Goal: Task Accomplishment & Management: Manage account settings

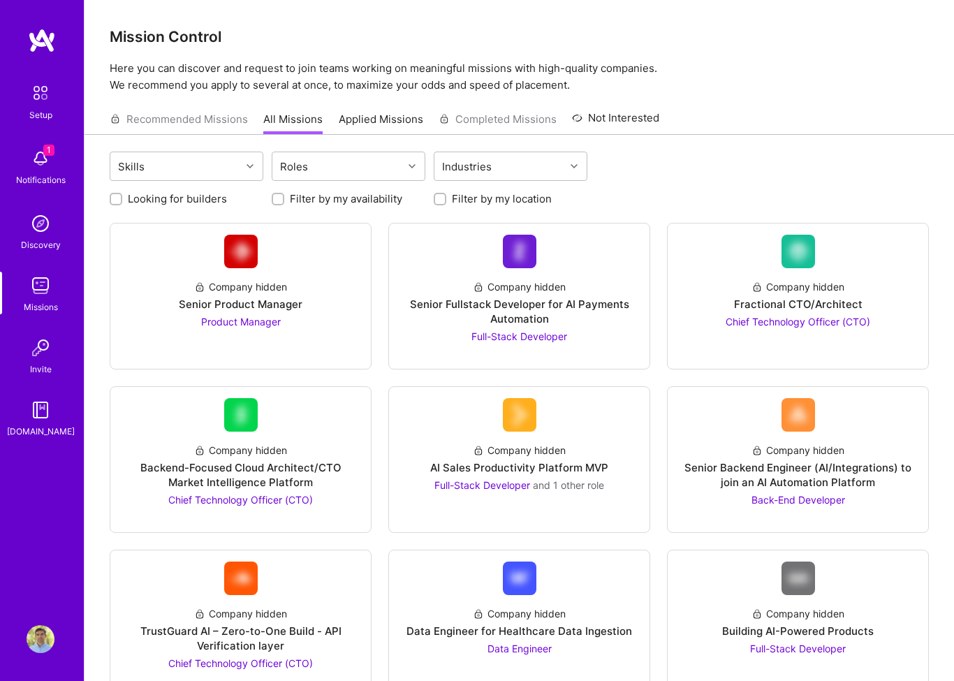
click at [36, 162] on img at bounding box center [41, 159] width 28 height 28
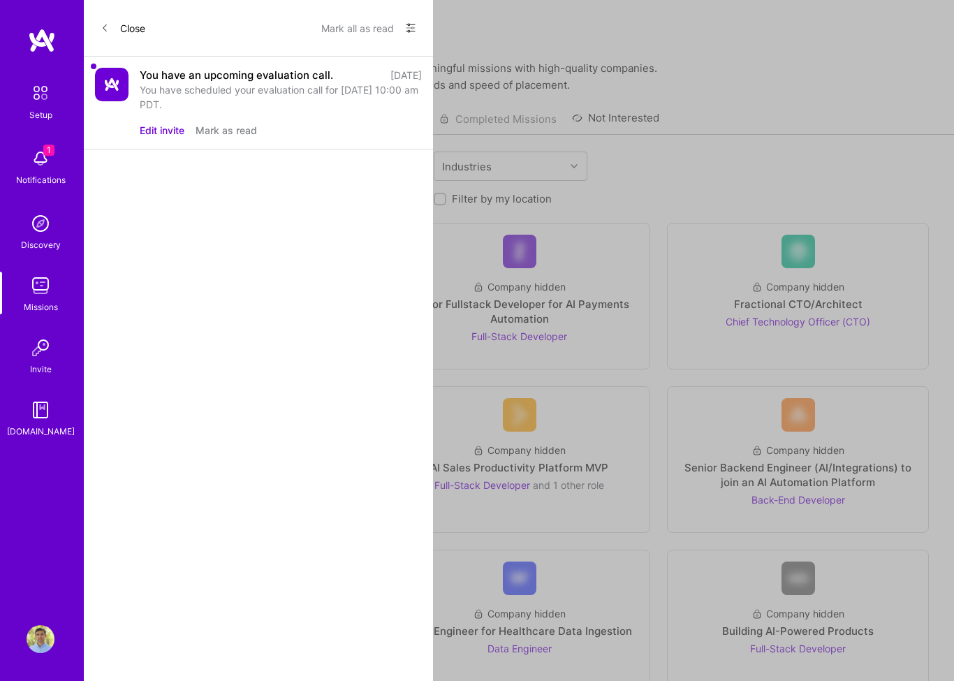
click at [309, 64] on div "You have an upcoming evaluation call. [DATE] You have scheduled your evaluation…" at bounding box center [258, 103] width 349 height 93
click at [228, 79] on div "You have an upcoming evaluation call." at bounding box center [237, 75] width 194 height 15
click at [45, 104] on img at bounding box center [40, 92] width 29 height 29
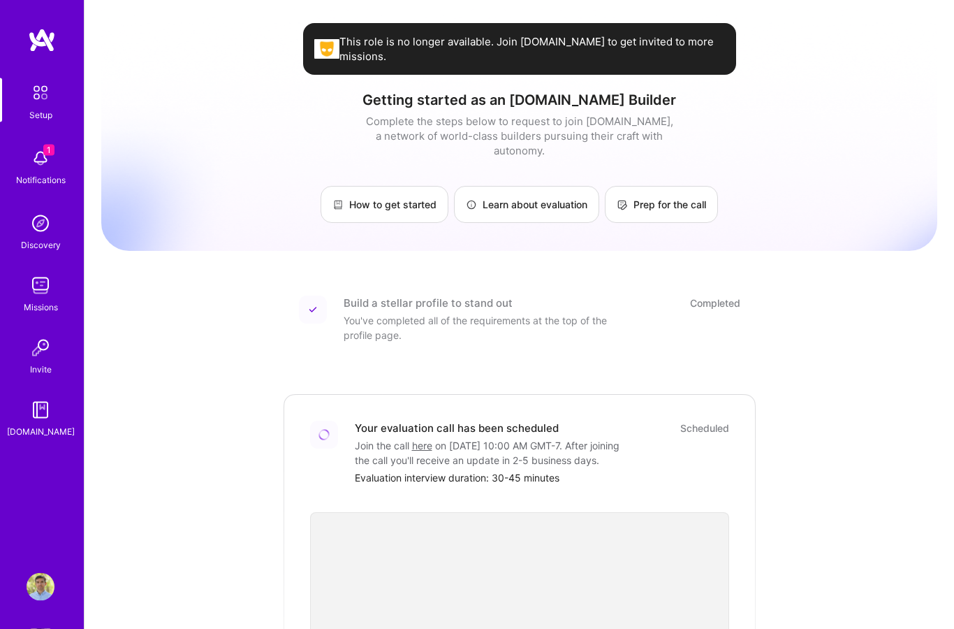
scroll to position [63, 0]
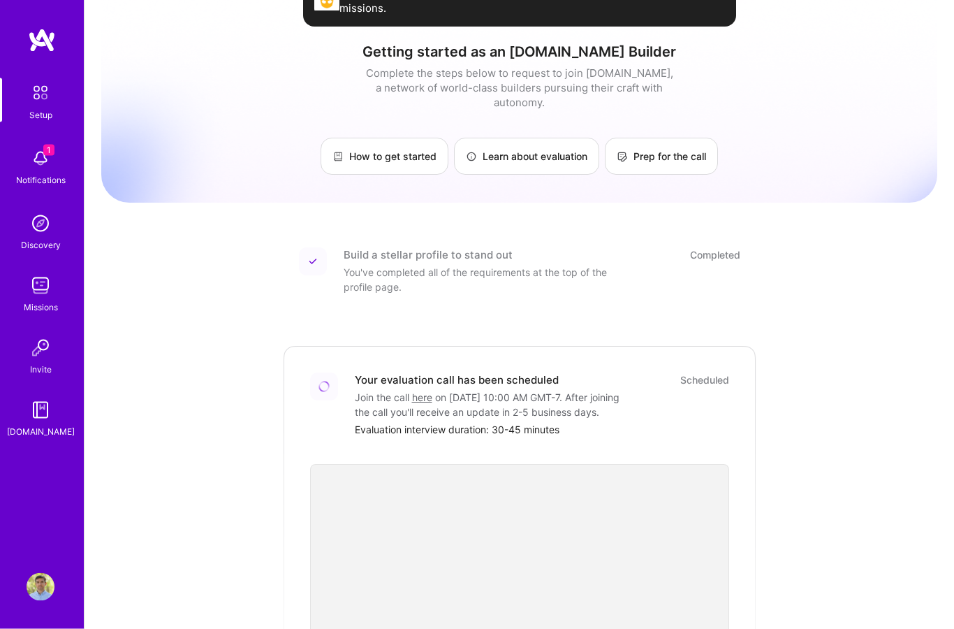
click at [421, 392] on link "here" at bounding box center [422, 398] width 20 height 12
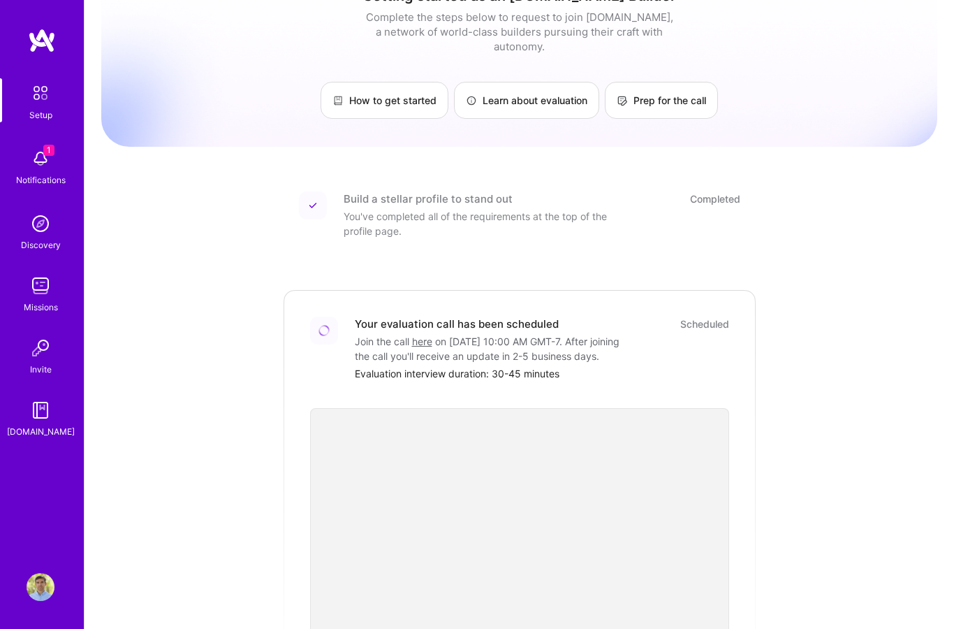
click at [430, 335] on link "here" at bounding box center [422, 341] width 20 height 12
click at [421, 335] on link "here" at bounding box center [422, 341] width 20 height 12
click at [37, 38] on img at bounding box center [42, 40] width 28 height 25
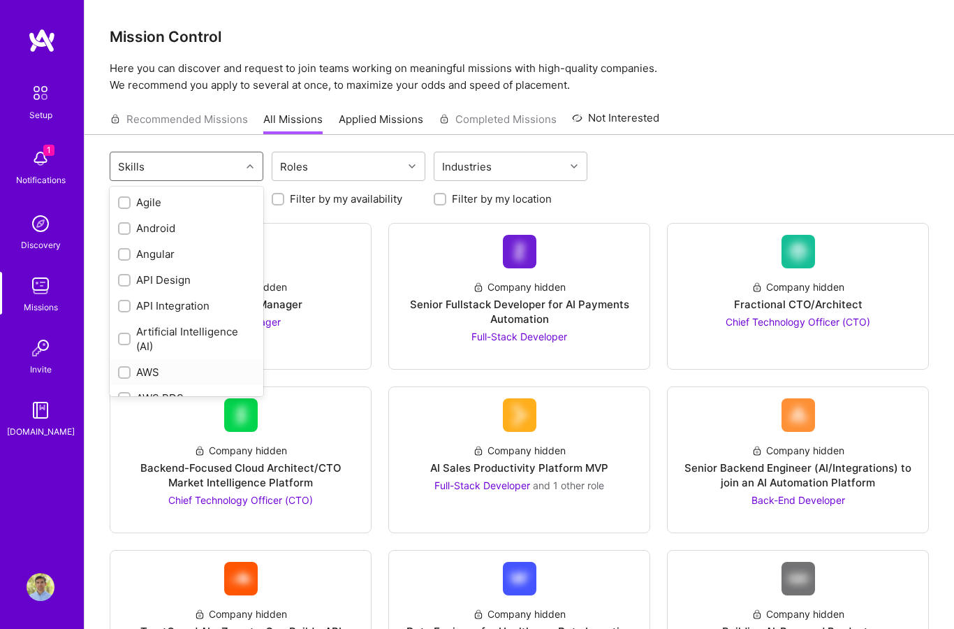
click at [115, 371] on div "AWS" at bounding box center [187, 372] width 154 height 26
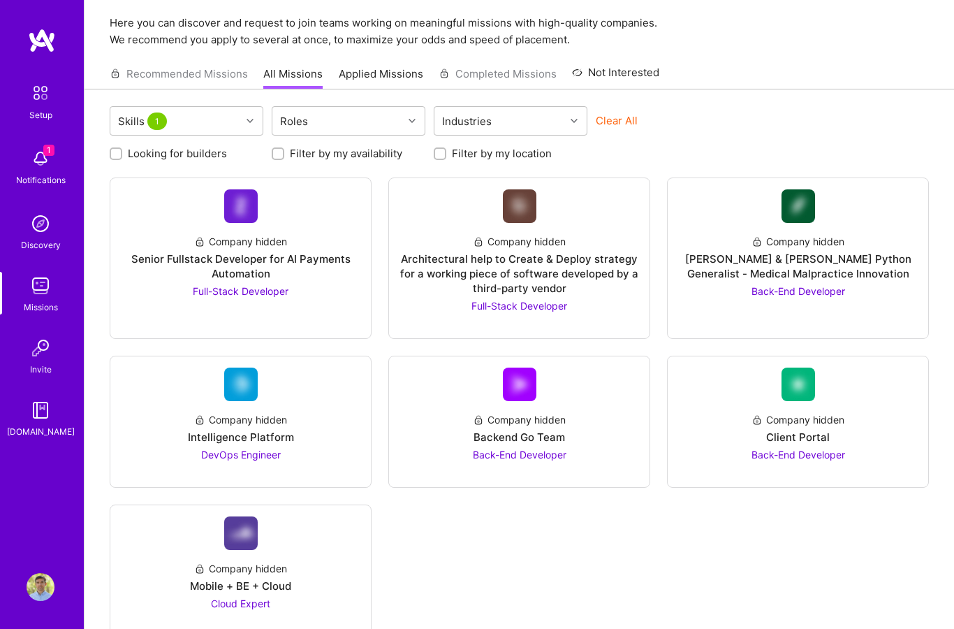
scroll to position [87, 0]
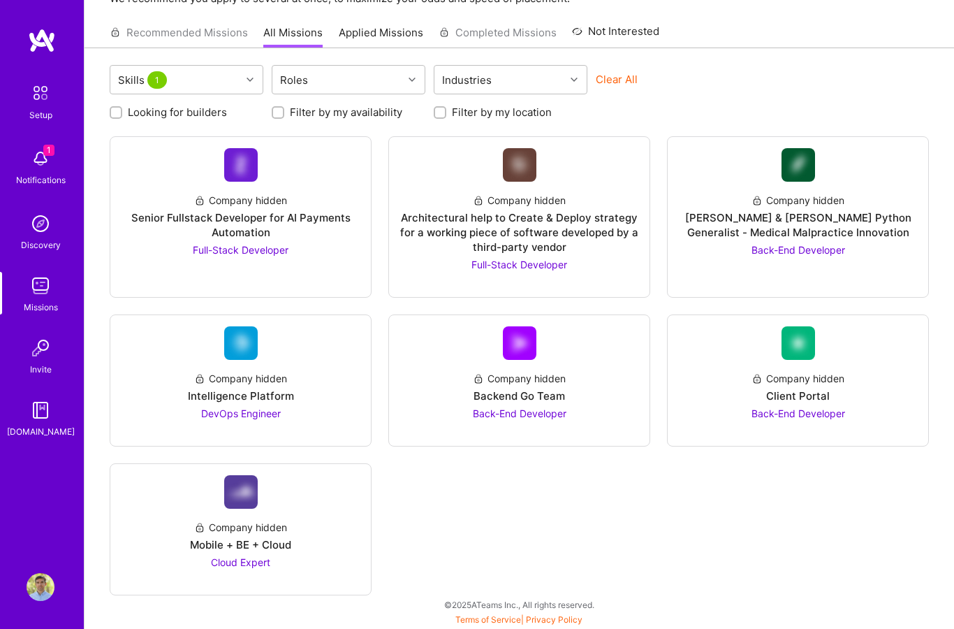
click at [53, 161] on img at bounding box center [41, 159] width 28 height 28
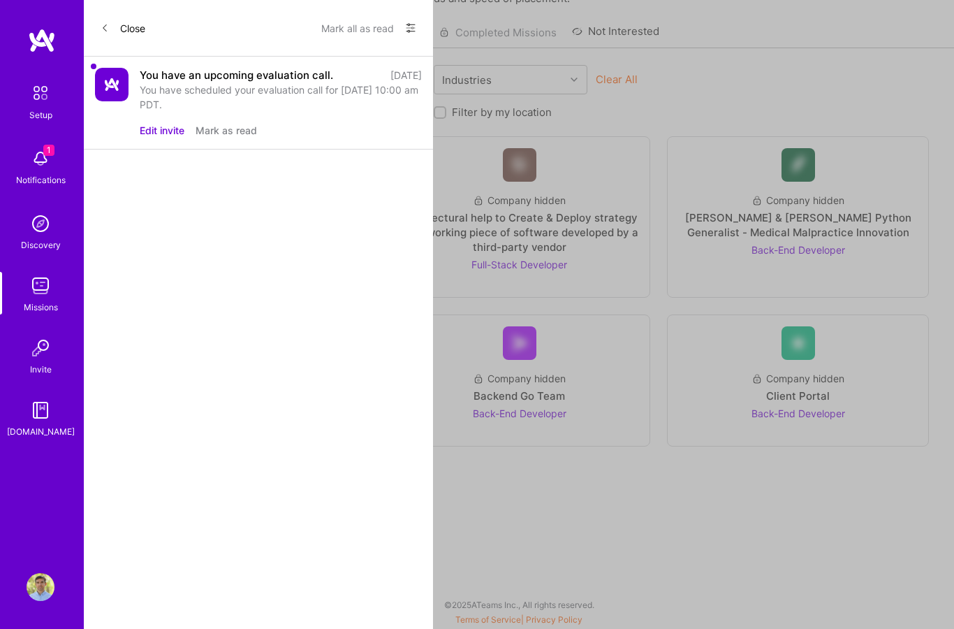
click at [238, 149] on div "You have an upcoming evaluation call. 1 day ago You have scheduled your evaluat…" at bounding box center [258, 103] width 349 height 93
click at [229, 124] on button "Mark as read" at bounding box center [226, 130] width 61 height 15
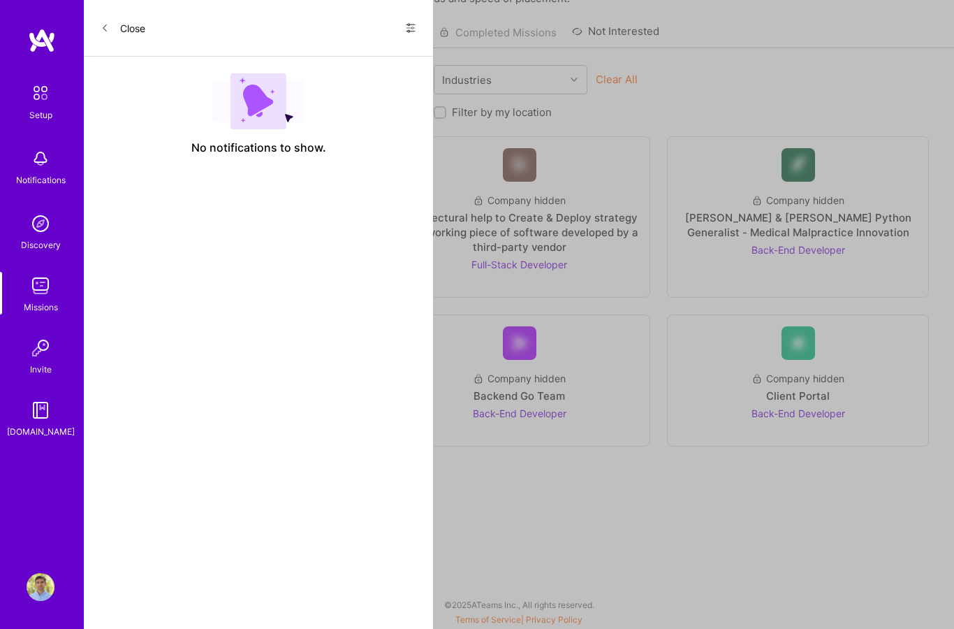
click at [499, 530] on div "Setup Notifications Discovery Missions Invite A.Guide Profile Close Show all no…" at bounding box center [477, 267] width 954 height 708
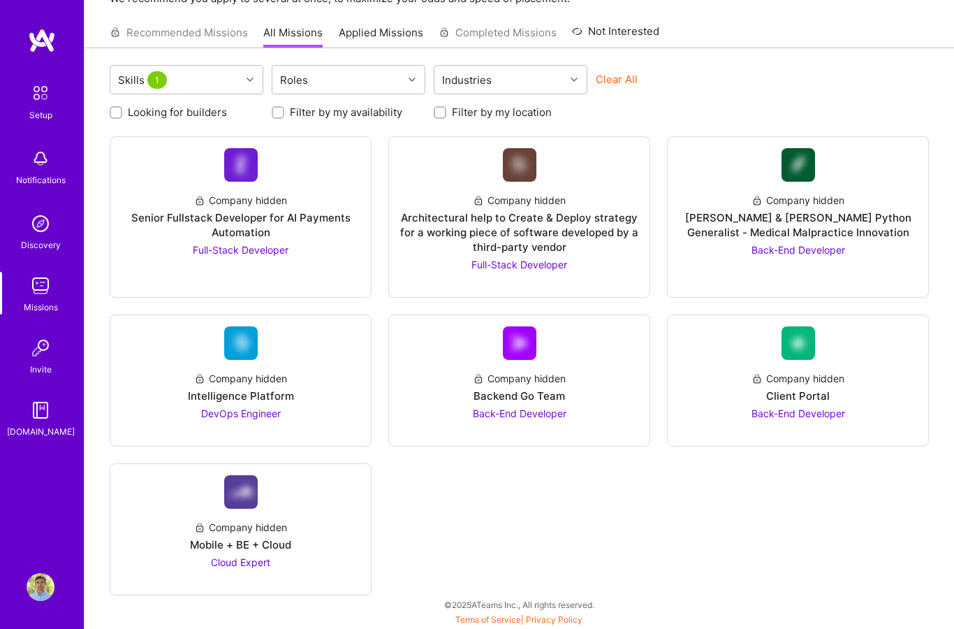
click at [41, 28] on img at bounding box center [42, 40] width 28 height 25
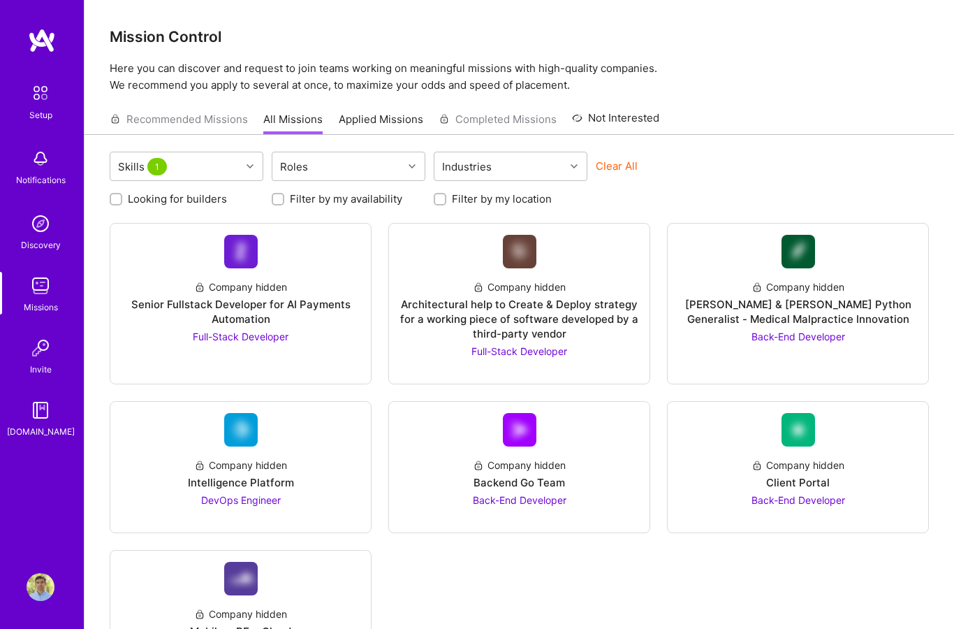
click at [190, 117] on div "Recommended Missions All Missions Applied Missions Completed Missions Not Inter…" at bounding box center [385, 119] width 550 height 30
click at [34, 36] on img at bounding box center [42, 40] width 28 height 25
click at [44, 104] on img at bounding box center [40, 92] width 29 height 29
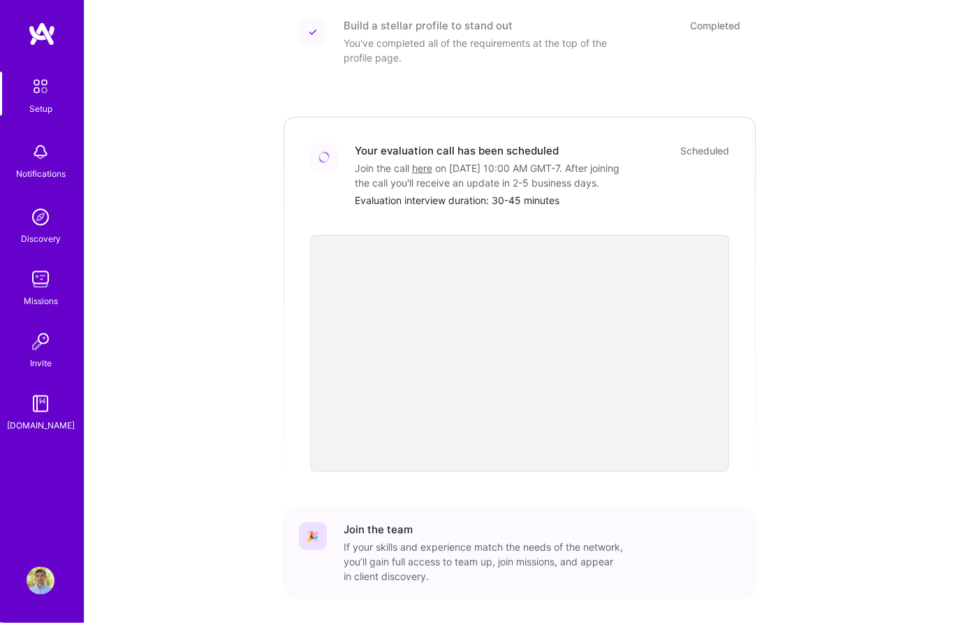
scroll to position [284, 0]
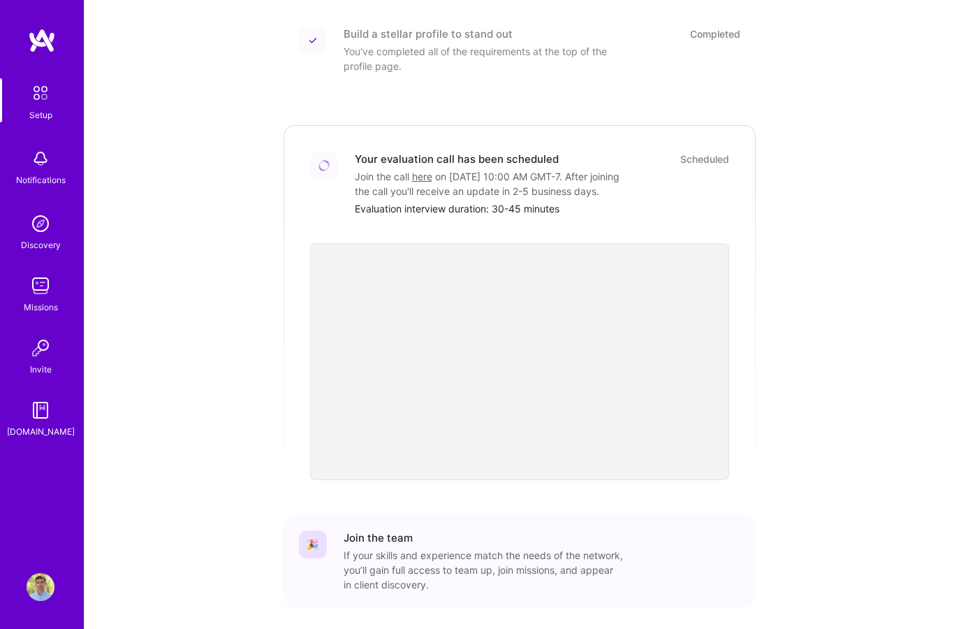
click at [38, 601] on img at bounding box center [41, 587] width 28 height 28
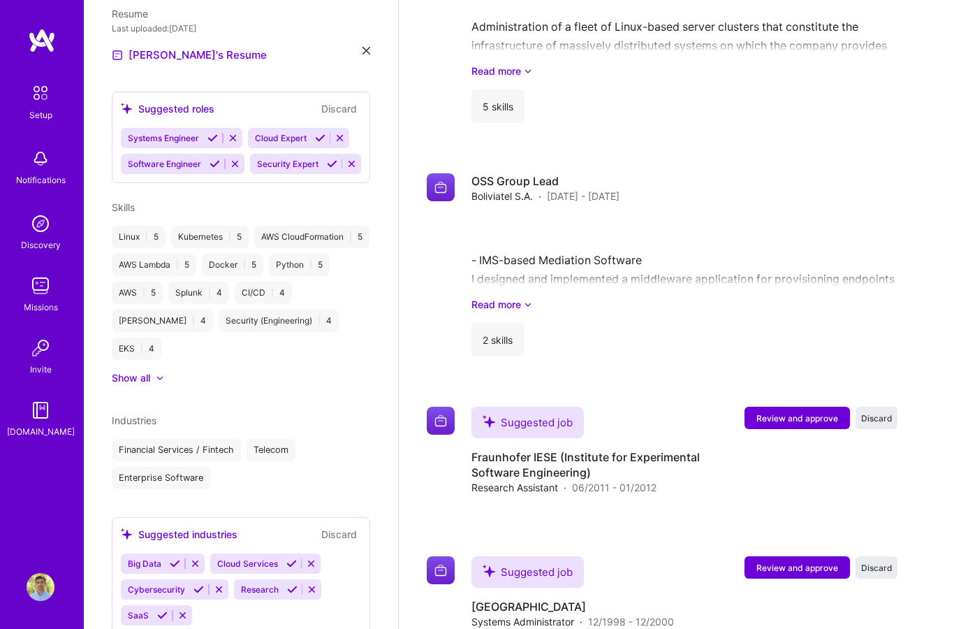
scroll to position [492, 0]
click at [255, 575] on div "Cloud Services" at bounding box center [246, 565] width 72 height 20
click at [256, 568] on span "Cloud Services" at bounding box center [247, 565] width 61 height 10
click at [289, 570] on icon at bounding box center [291, 565] width 10 height 10
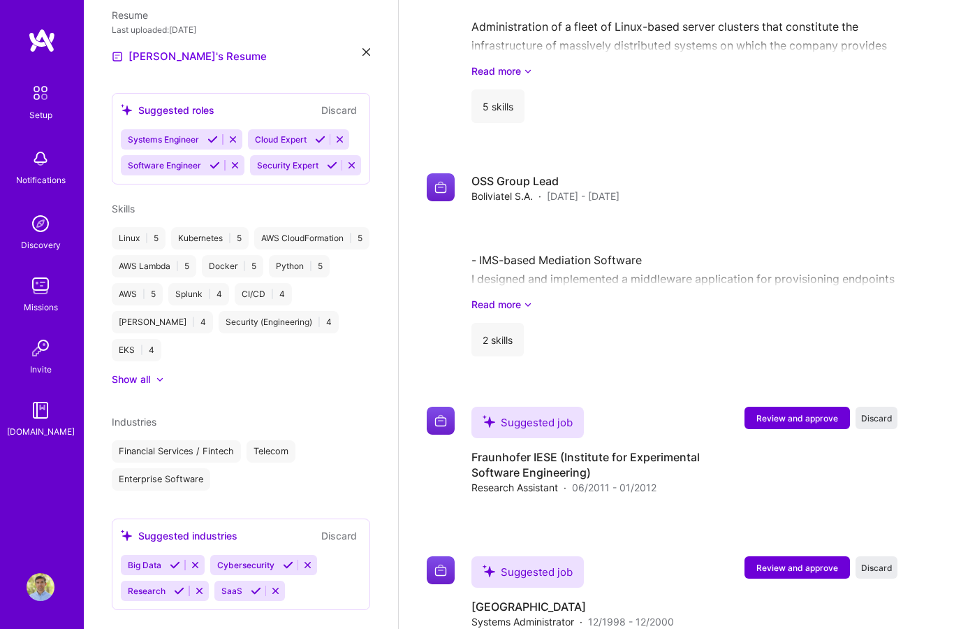
scroll to position [466, 0]
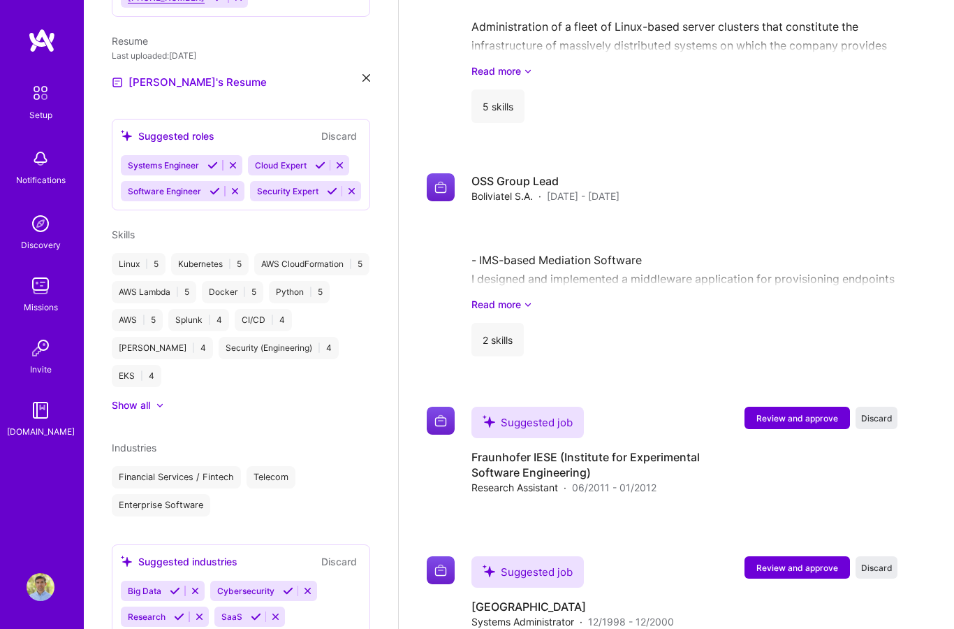
click at [284, 591] on icon at bounding box center [288, 590] width 10 height 10
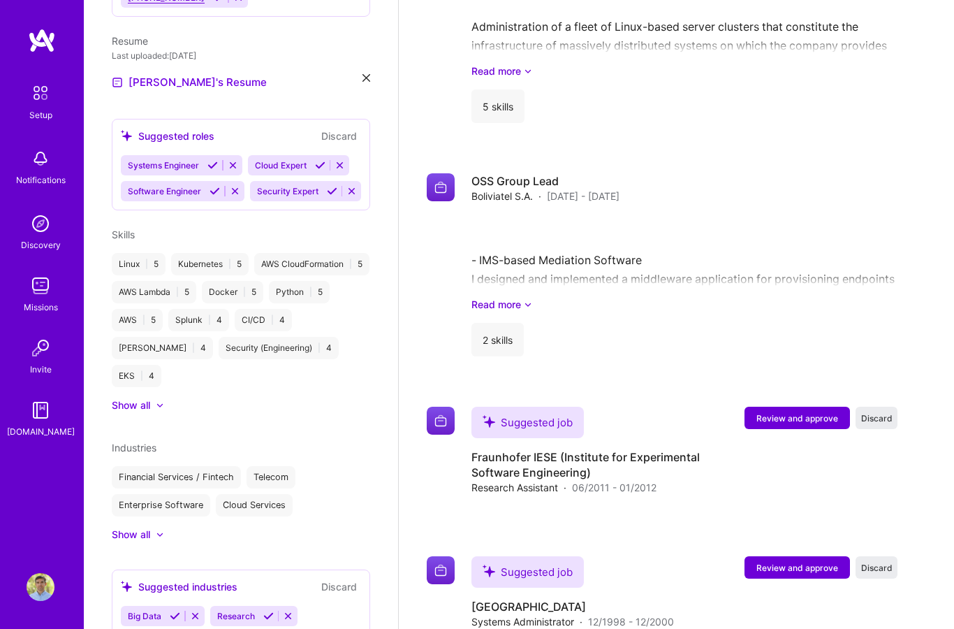
click at [172, 622] on icon at bounding box center [175, 616] width 10 height 10
click at [175, 622] on icon at bounding box center [179, 616] width 10 height 10
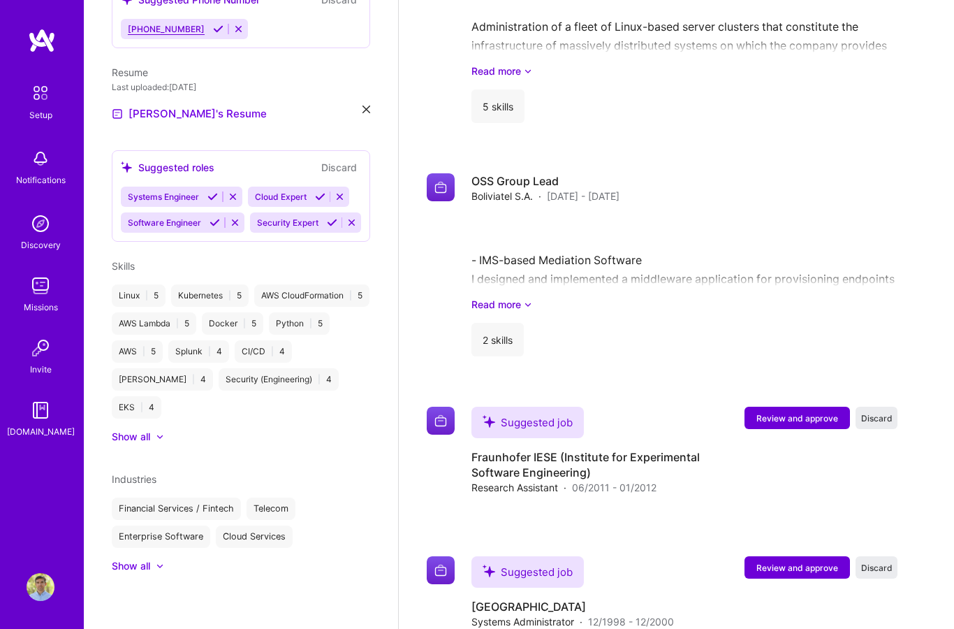
scroll to position [384, 0]
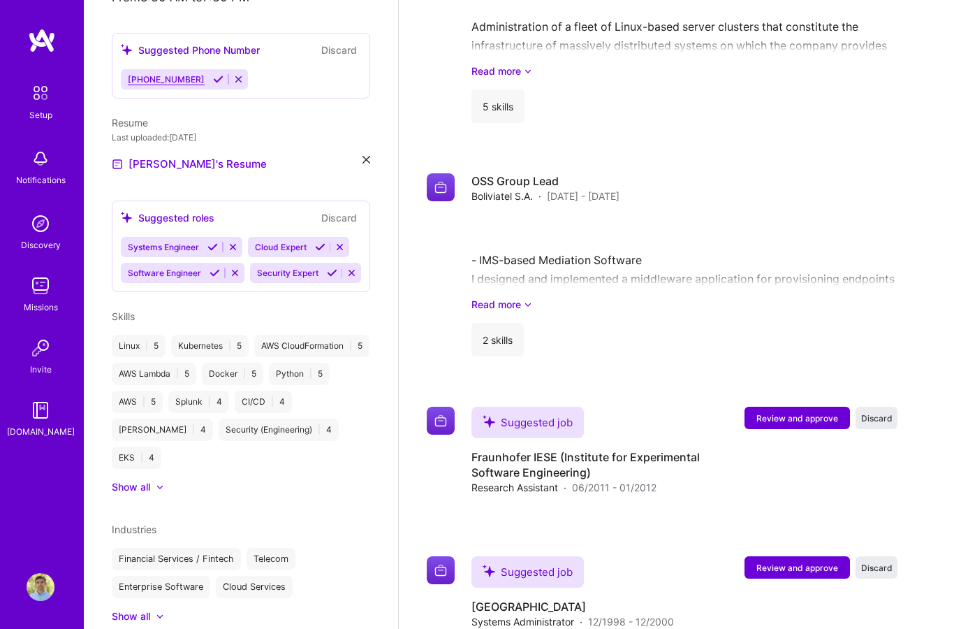
click at [150, 623] on div at bounding box center [153, 616] width 6 height 14
click at [210, 242] on icon at bounding box center [212, 247] width 10 height 10
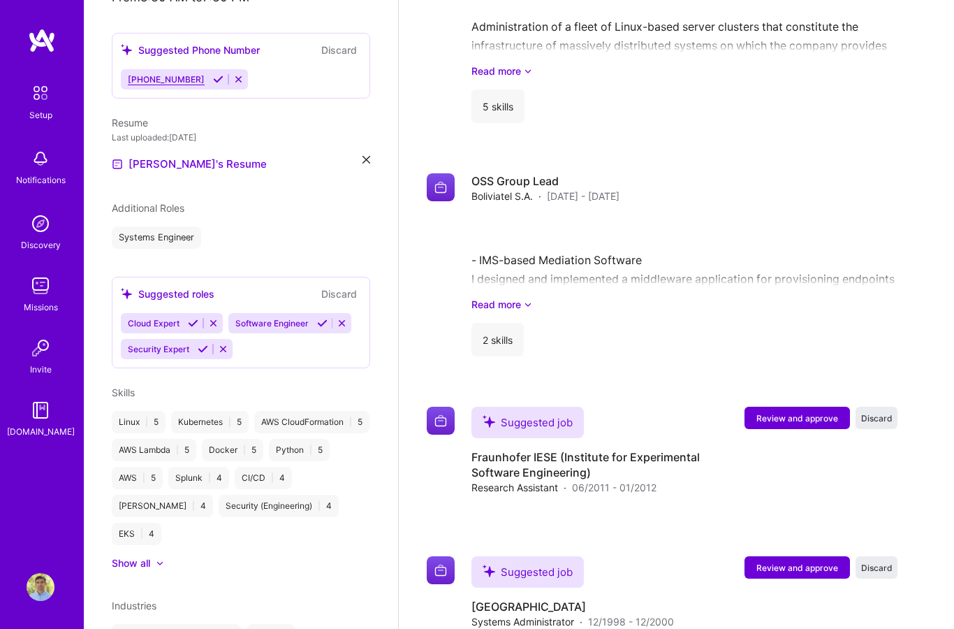
click at [188, 318] on icon at bounding box center [193, 323] width 10 height 10
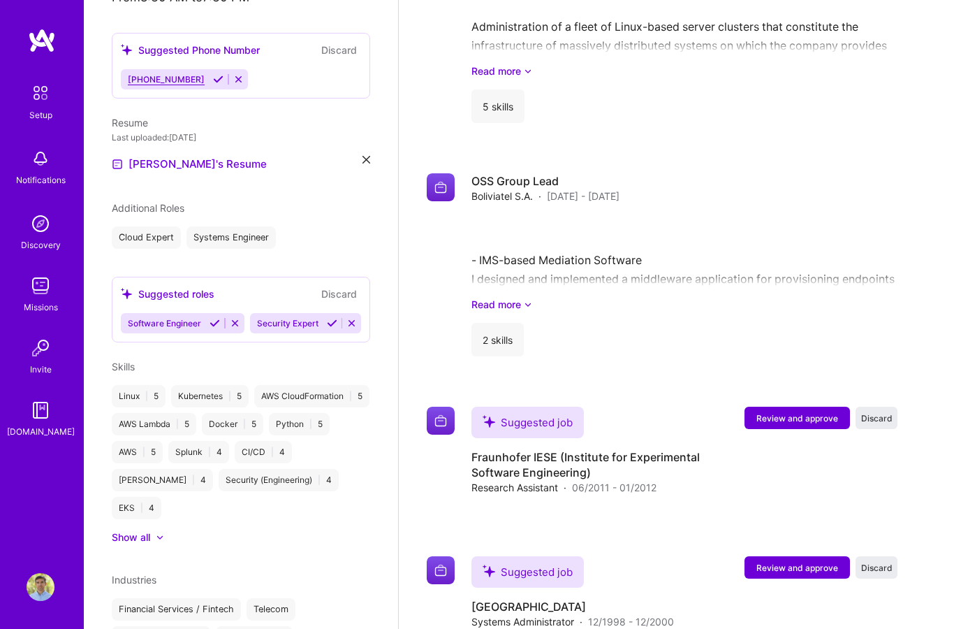
click at [323, 329] on button at bounding box center [332, 323] width 19 height 12
click at [213, 318] on icon at bounding box center [215, 323] width 10 height 10
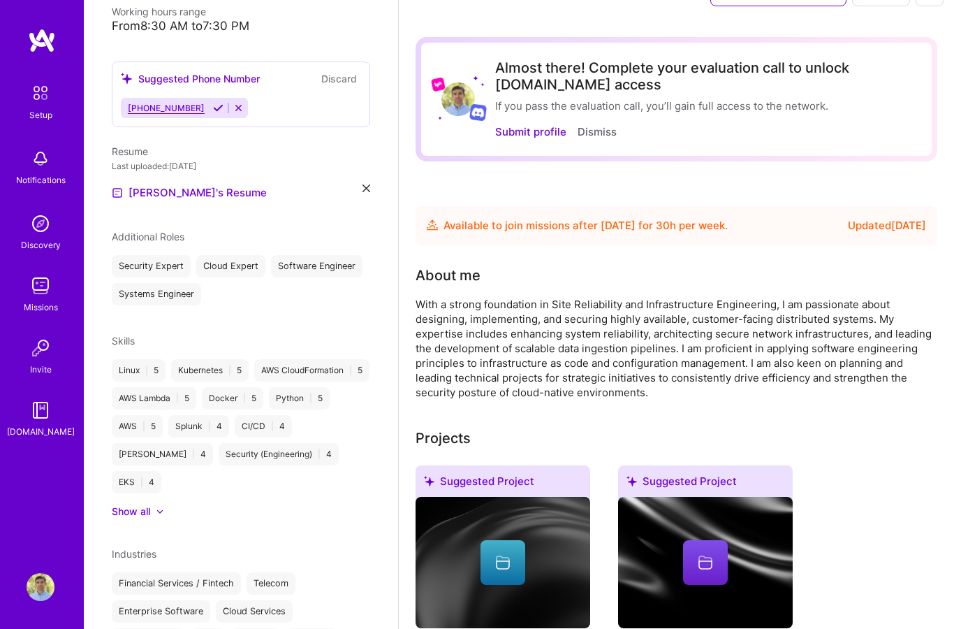
scroll to position [0, 0]
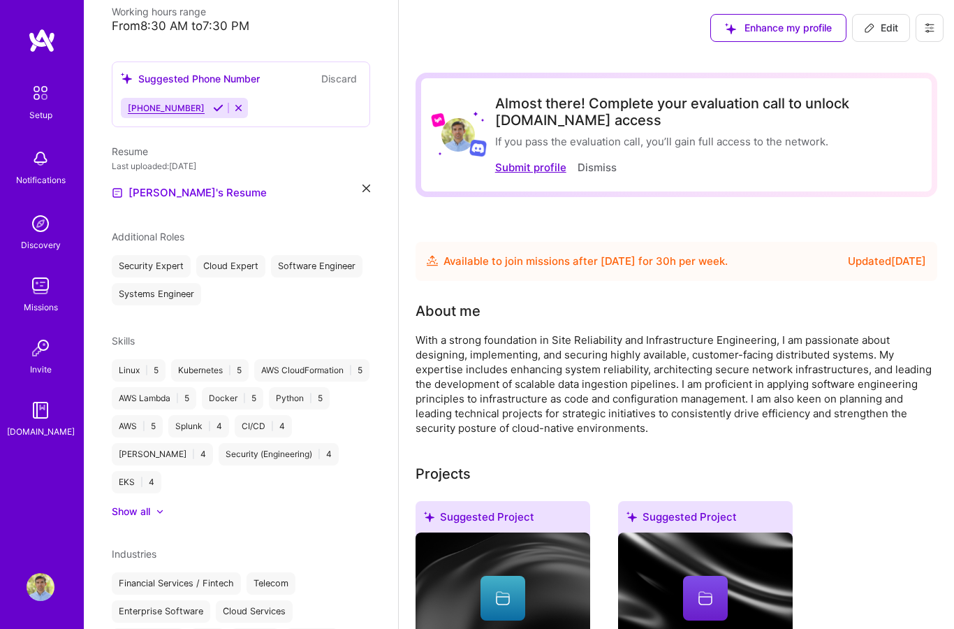
click at [537, 171] on button "Submit profile" at bounding box center [530, 167] width 71 height 15
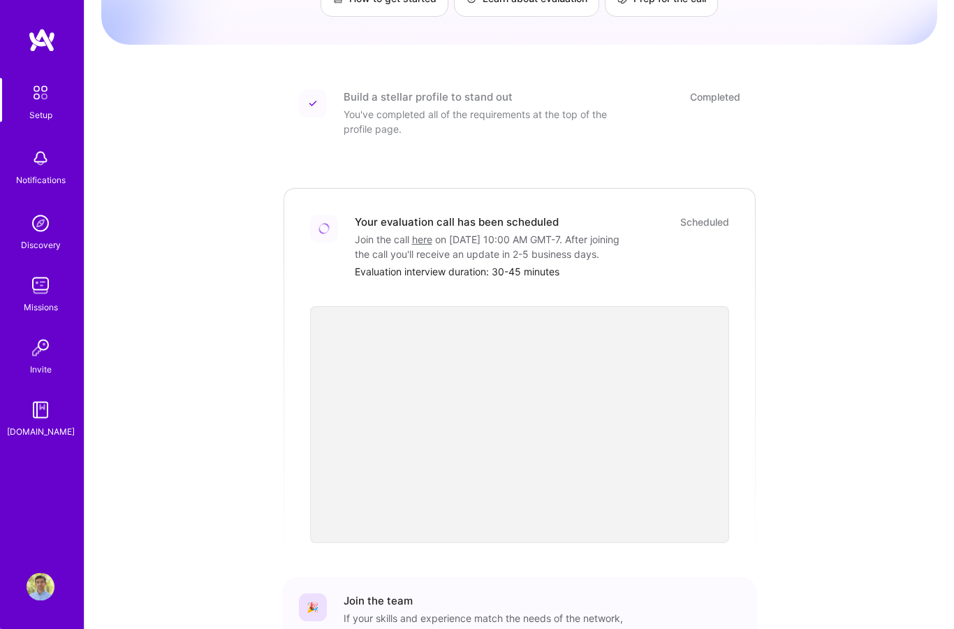
scroll to position [284, 0]
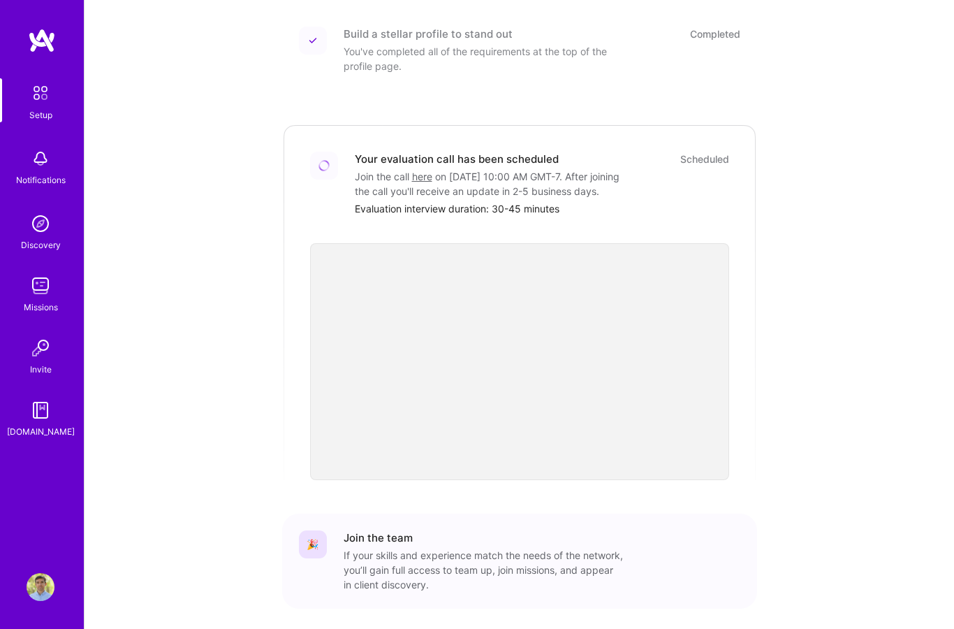
click at [34, 412] on img at bounding box center [41, 410] width 28 height 28
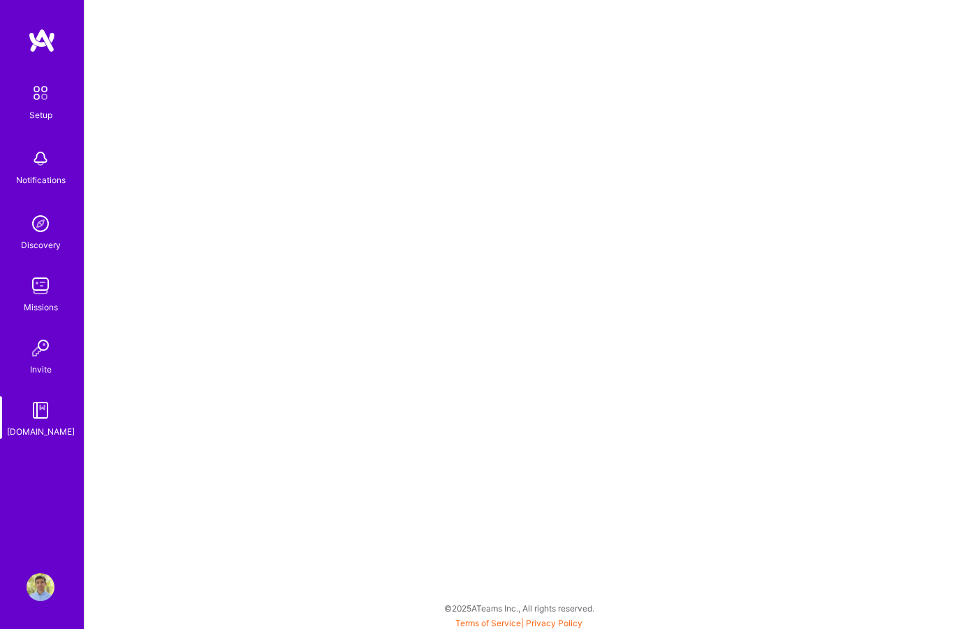
click at [40, 94] on img at bounding box center [40, 92] width 29 height 29
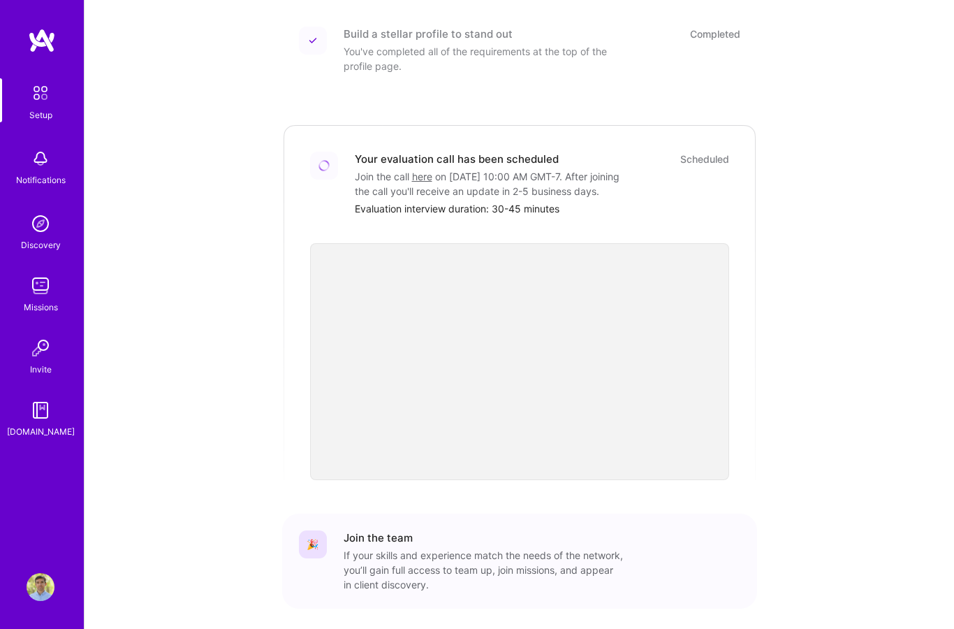
scroll to position [340, 0]
